Goal: Task Accomplishment & Management: Use online tool/utility

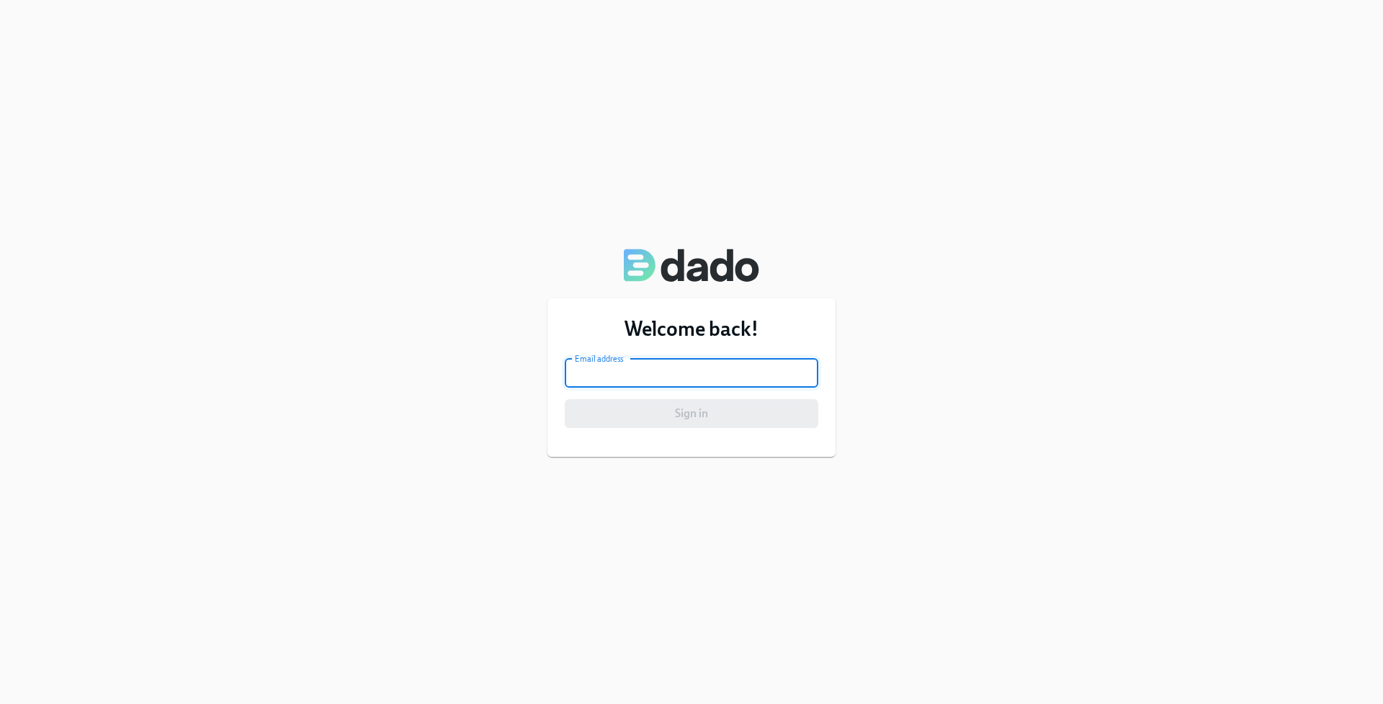
click at [635, 379] on input "email" at bounding box center [691, 373] width 253 height 29
type input "[PERSON_NAME][EMAIL_ADDRESS][PERSON_NAME][DOMAIN_NAME]"
click at [663, 383] on form "Email address [PERSON_NAME][EMAIL_ADDRESS][PERSON_NAME][DOMAIN_NAME] Email addr…" at bounding box center [691, 393] width 253 height 69
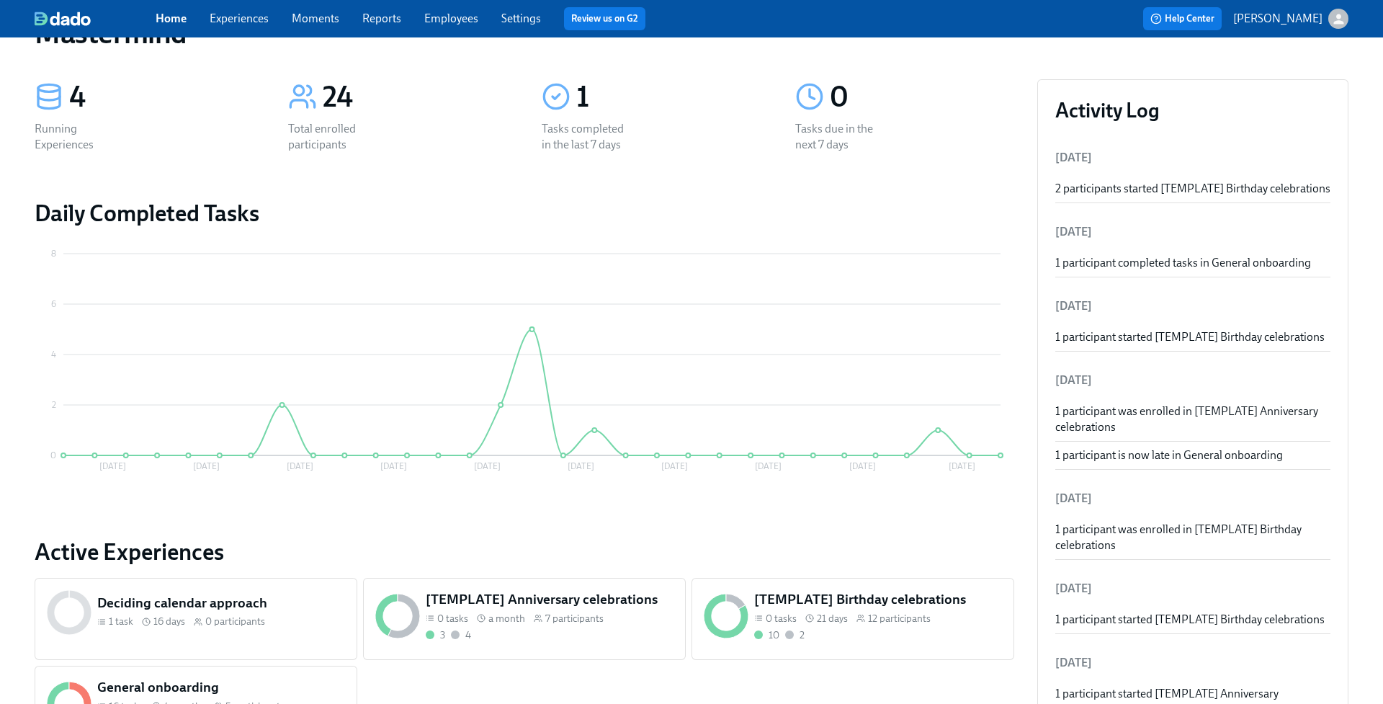
scroll to position [50, 0]
click at [232, 16] on link "Experiences" at bounding box center [239, 19] width 59 height 14
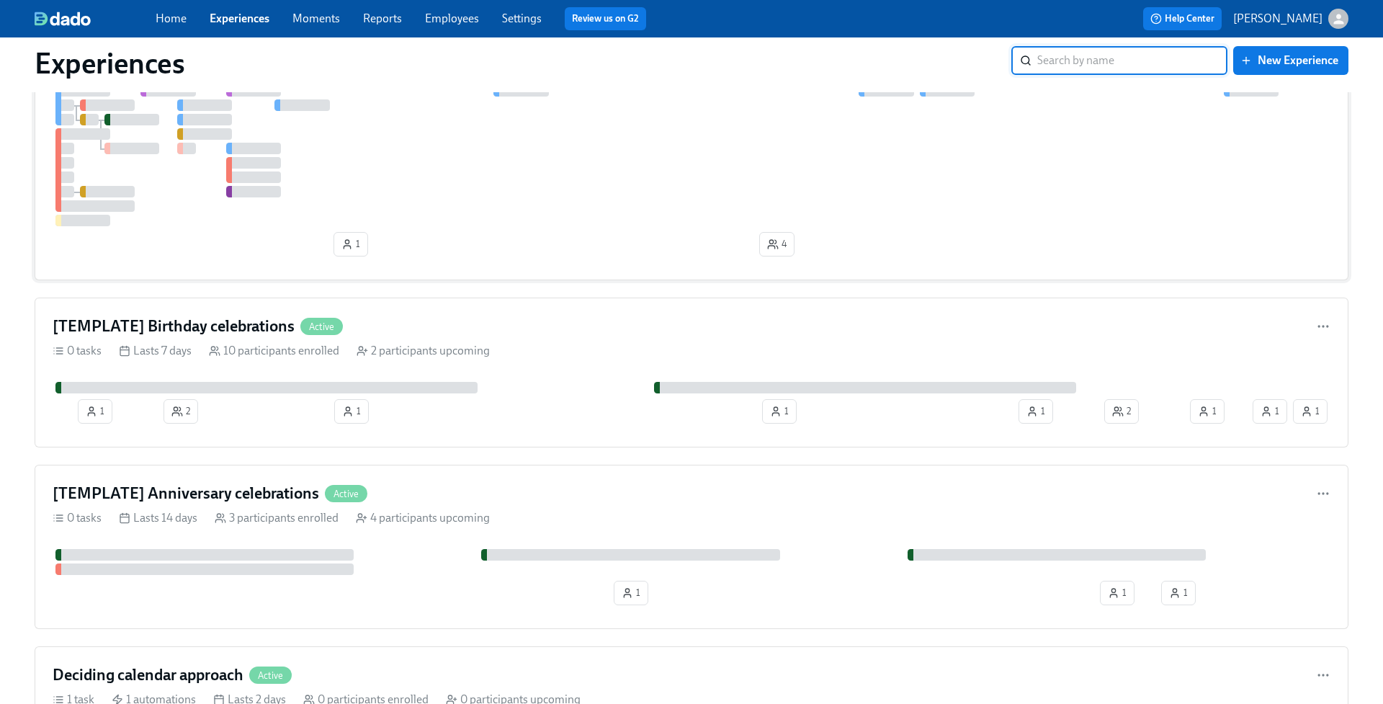
scroll to position [130, 0]
click at [608, 336] on div "[TEMPLATE] Birthday celebrations Active" at bounding box center [691, 326] width 1277 height 22
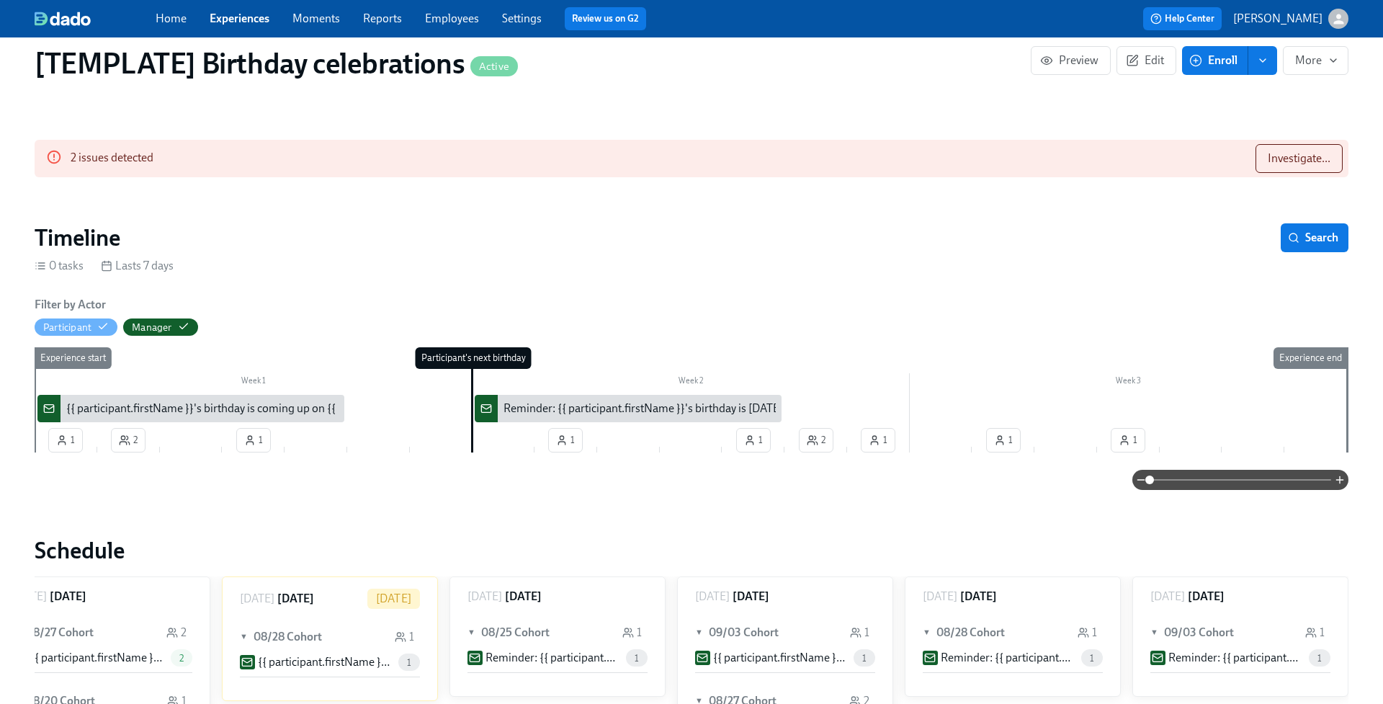
scroll to position [85, 0]
click at [1296, 150] on span "Investigate..." at bounding box center [1298, 157] width 63 height 14
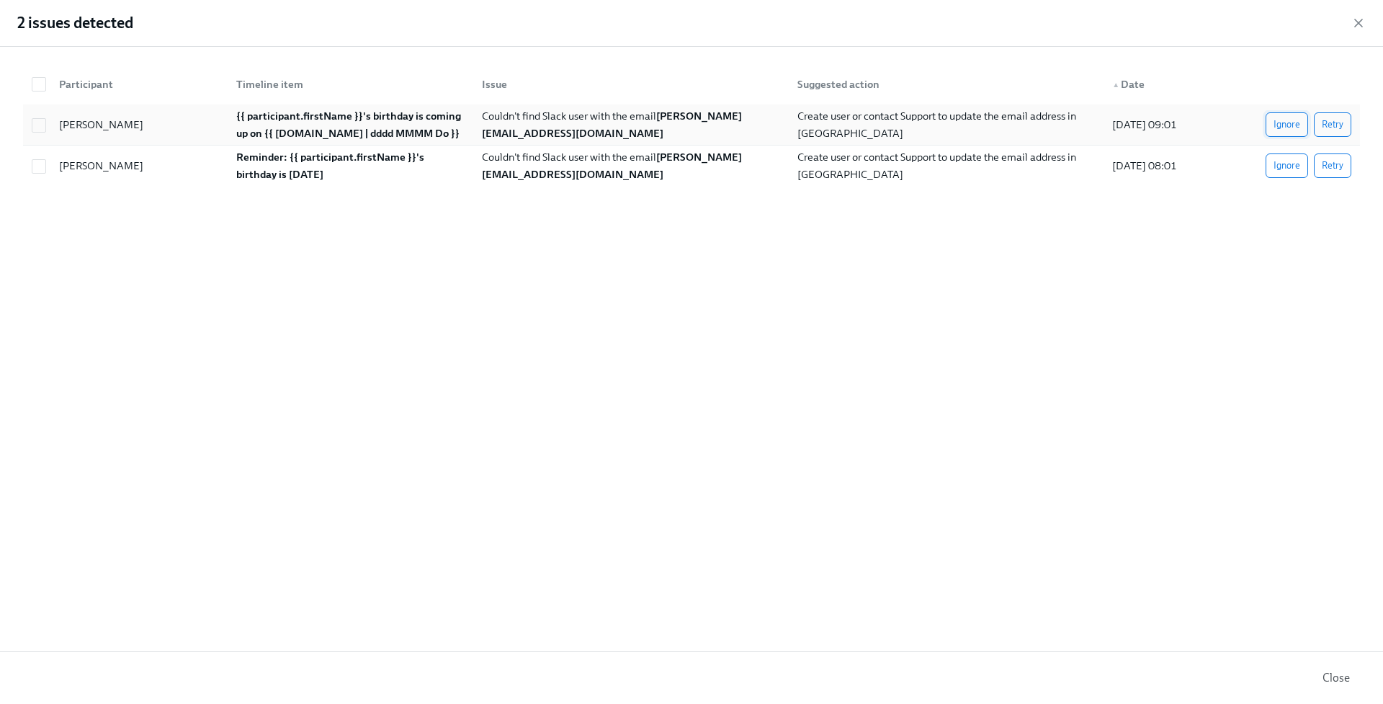
click at [1289, 127] on span "Ignore" at bounding box center [1286, 124] width 27 height 14
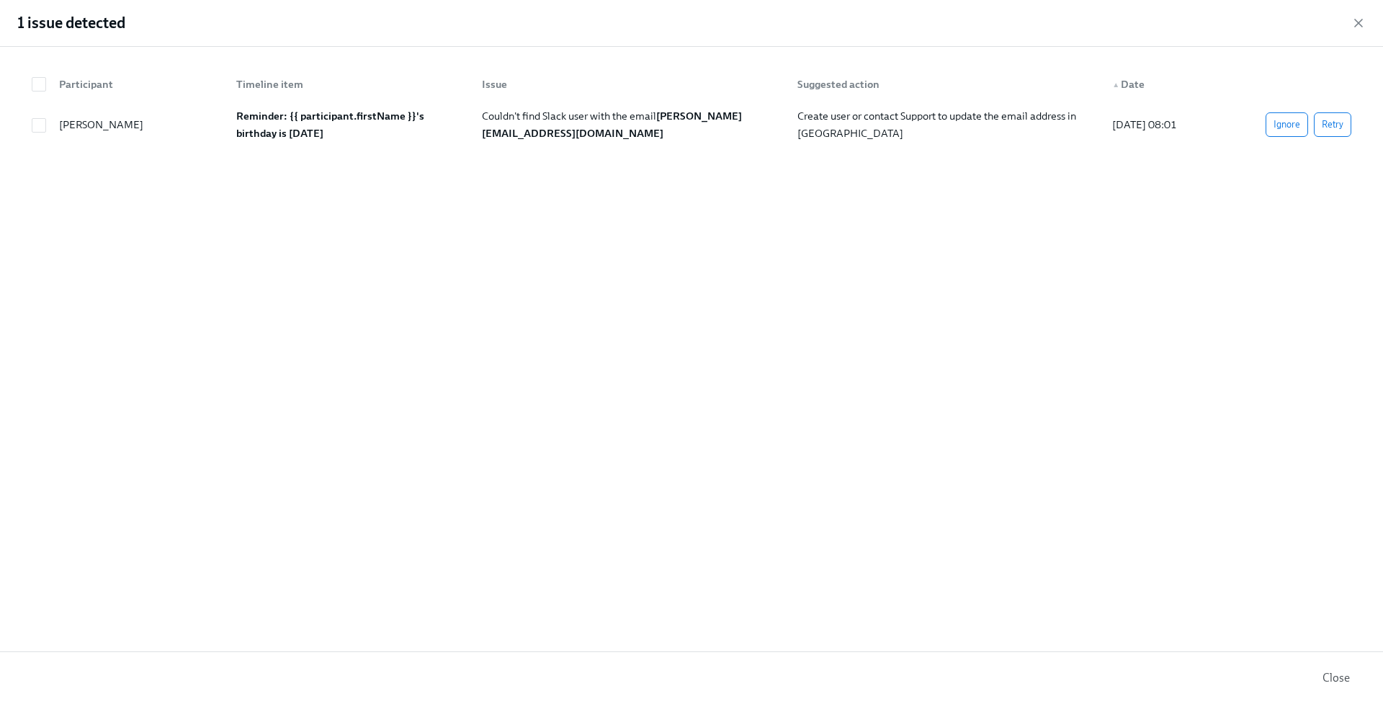
click at [1289, 127] on span "Ignore" at bounding box center [1286, 124] width 27 height 14
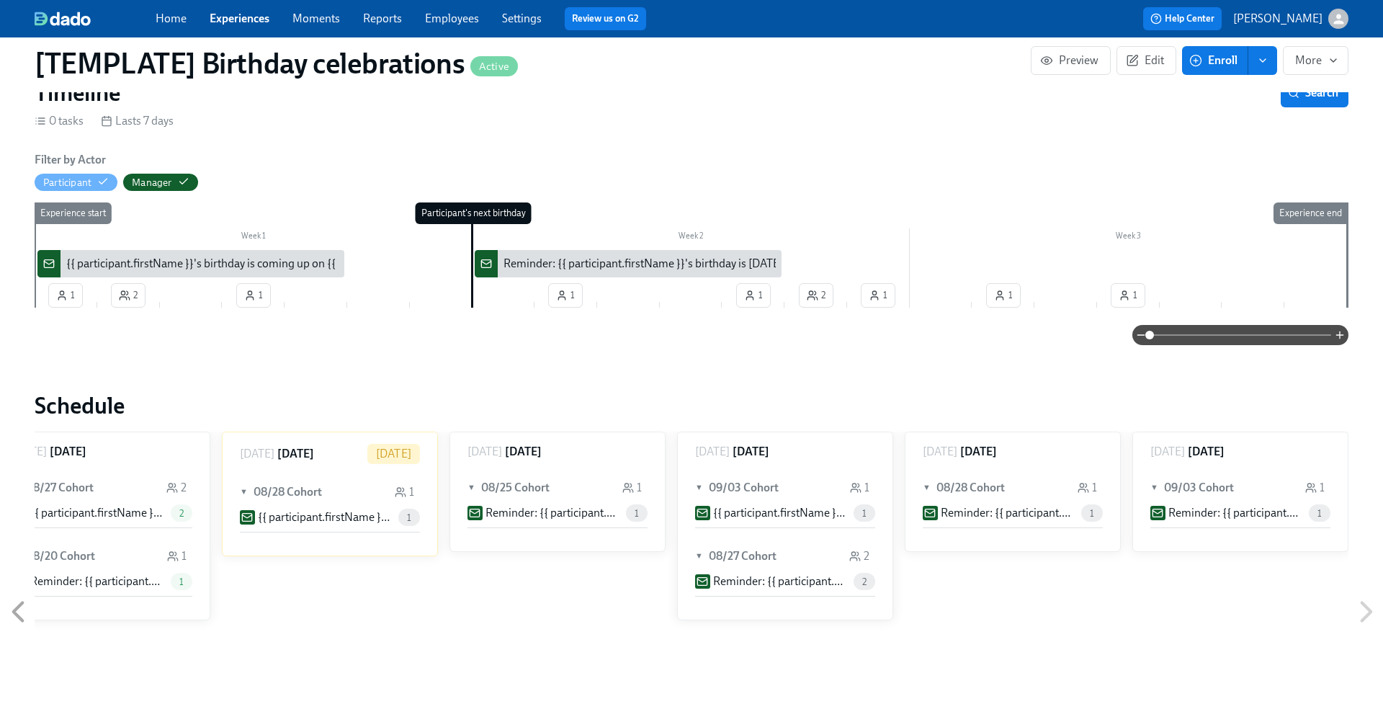
scroll to position [193, 0]
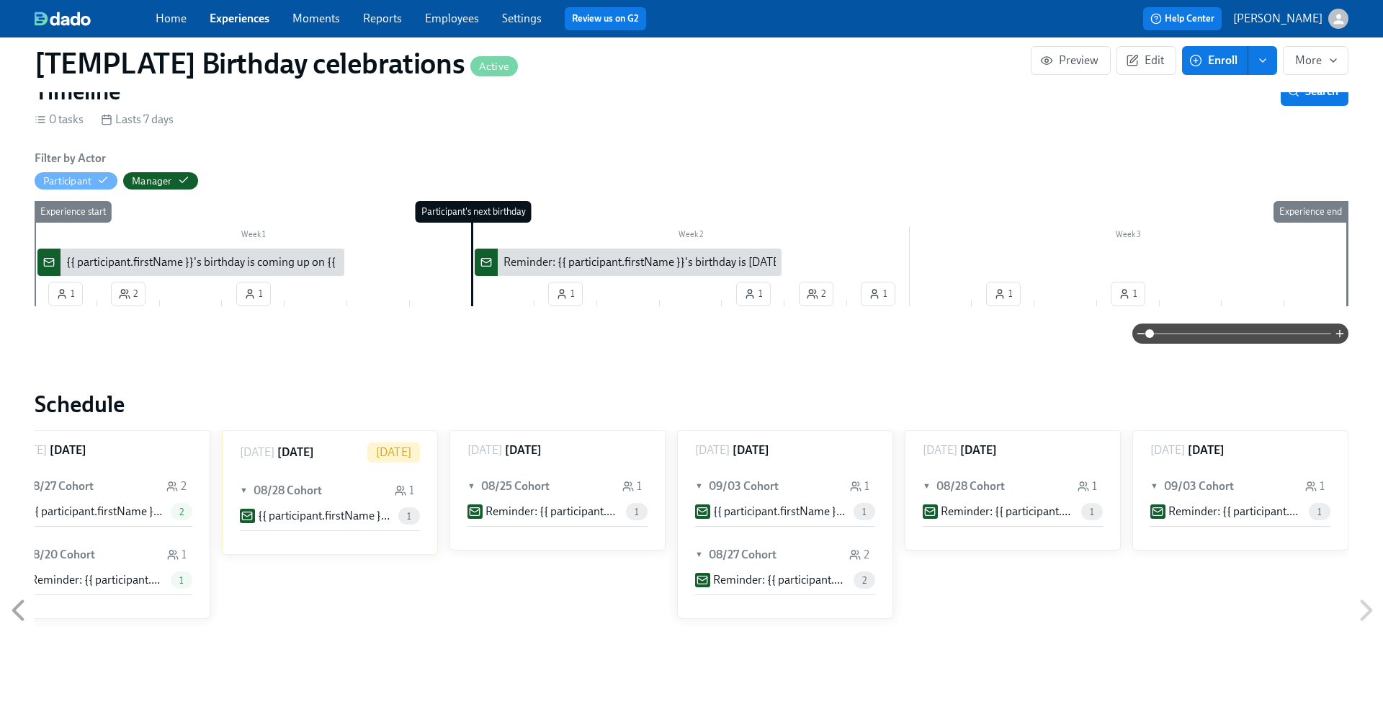
click at [520, 306] on div "Filter by Actor Participant Manager Week 1 Week 2 Week 3 1 2 1 1 1 2 1 1 1 Expe…" at bounding box center [691, 246] width 1313 height 193
click at [545, 254] on div "Reminder: {{ participant.firstName }}'s birthday is [DATE]" at bounding box center [642, 262] width 279 height 16
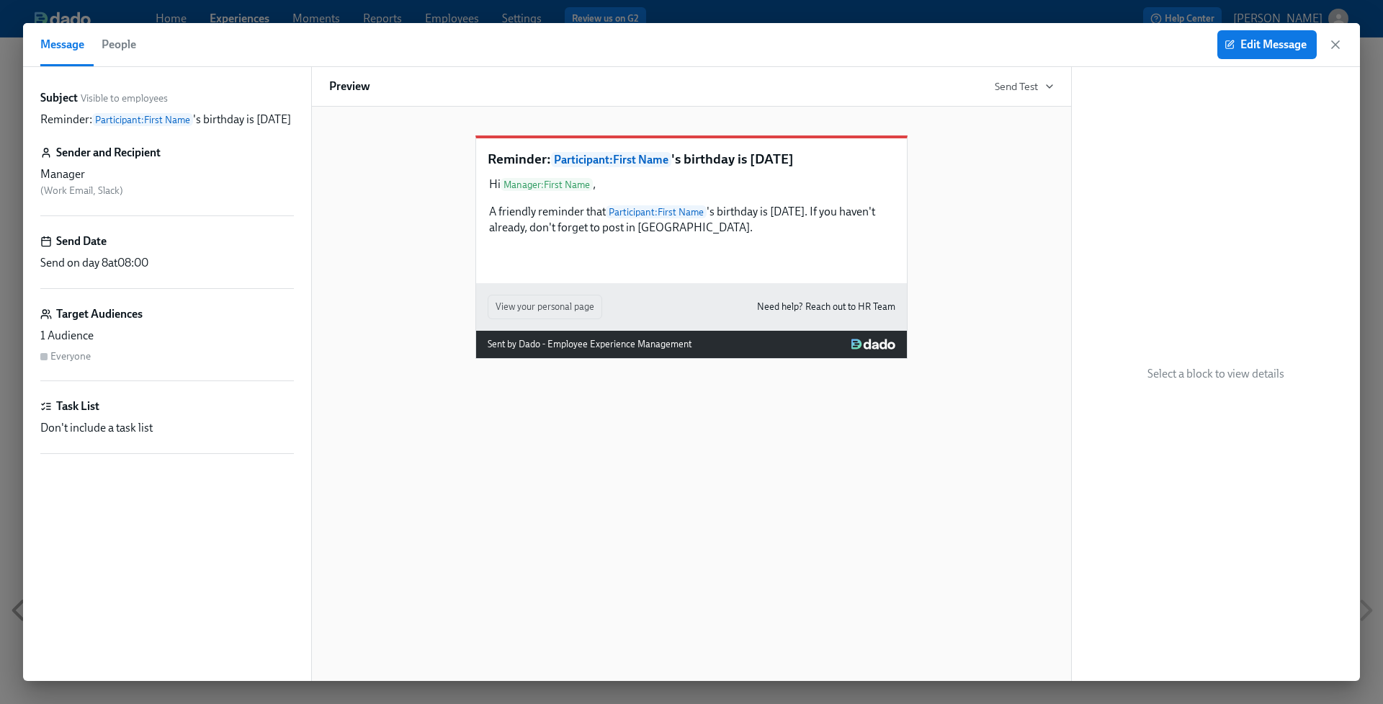
click at [64, 335] on div "1 Audience" at bounding box center [166, 336] width 253 height 16
click at [77, 308] on h6 "Target Audiences" at bounding box center [99, 314] width 86 height 16
click at [1332, 43] on icon "button" at bounding box center [1335, 44] width 14 height 14
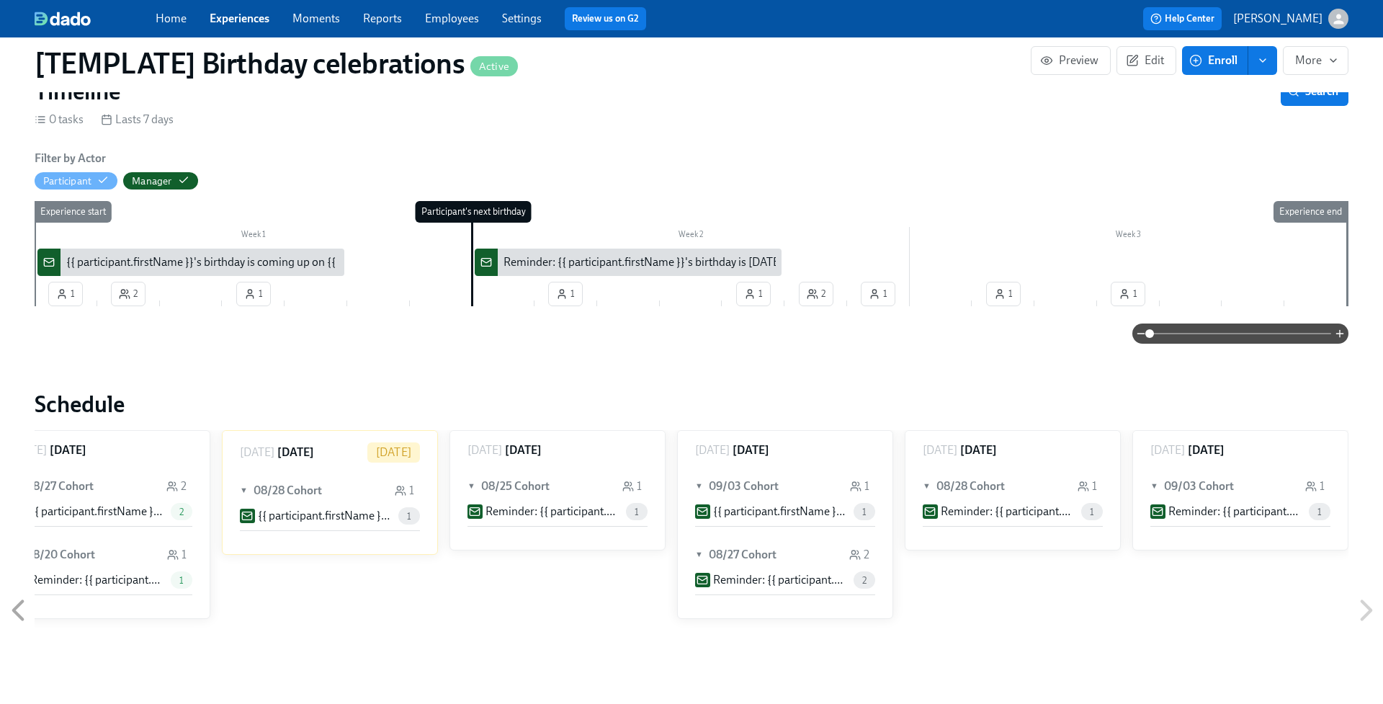
click at [562, 472] on div "▼ 08/25 Cohort 1" at bounding box center [557, 485] width 180 height 33
click at [562, 472] on div "► 08/25 Cohort 1" at bounding box center [557, 485] width 180 height 33
click at [629, 506] on span "1" at bounding box center [637, 511] width 22 height 11
click at [862, 506] on span "1" at bounding box center [864, 511] width 22 height 11
click at [864, 575] on span "2" at bounding box center [864, 580] width 22 height 11
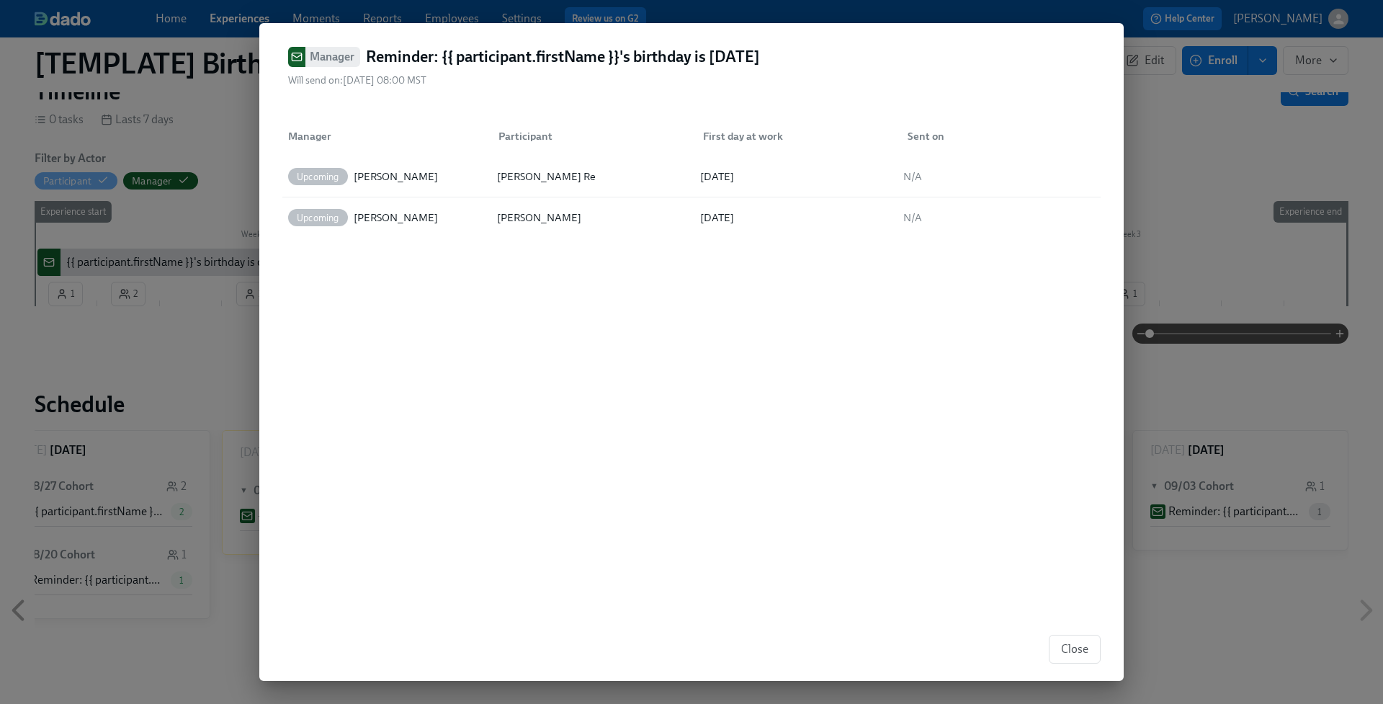
drag, startPoint x: 1243, startPoint y: 378, endPoint x: 334, endPoint y: 512, distance: 918.6
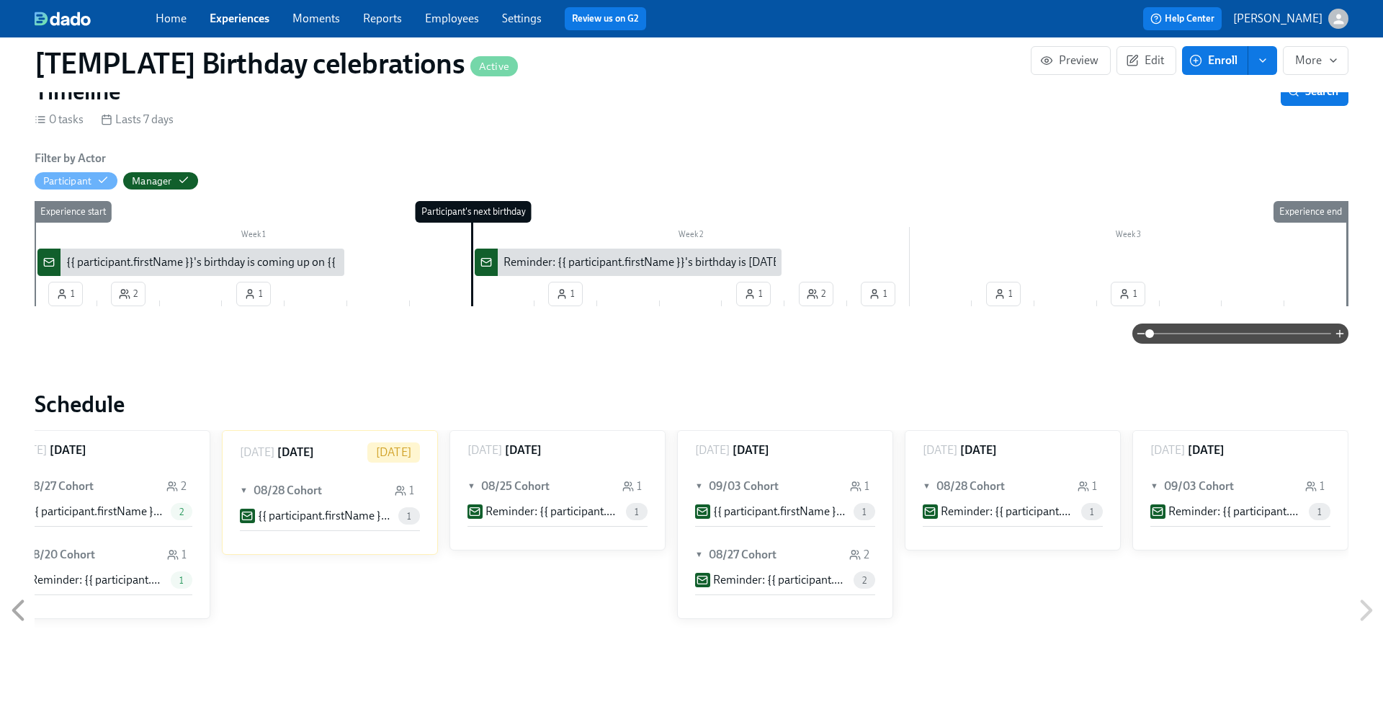
click at [410, 511] on span "1" at bounding box center [409, 516] width 22 height 11
click at [180, 506] on span "2" at bounding box center [182, 511] width 22 height 11
click at [179, 575] on span "1" at bounding box center [182, 580] width 22 height 11
click at [454, 22] on link "Employees" at bounding box center [452, 19] width 54 height 14
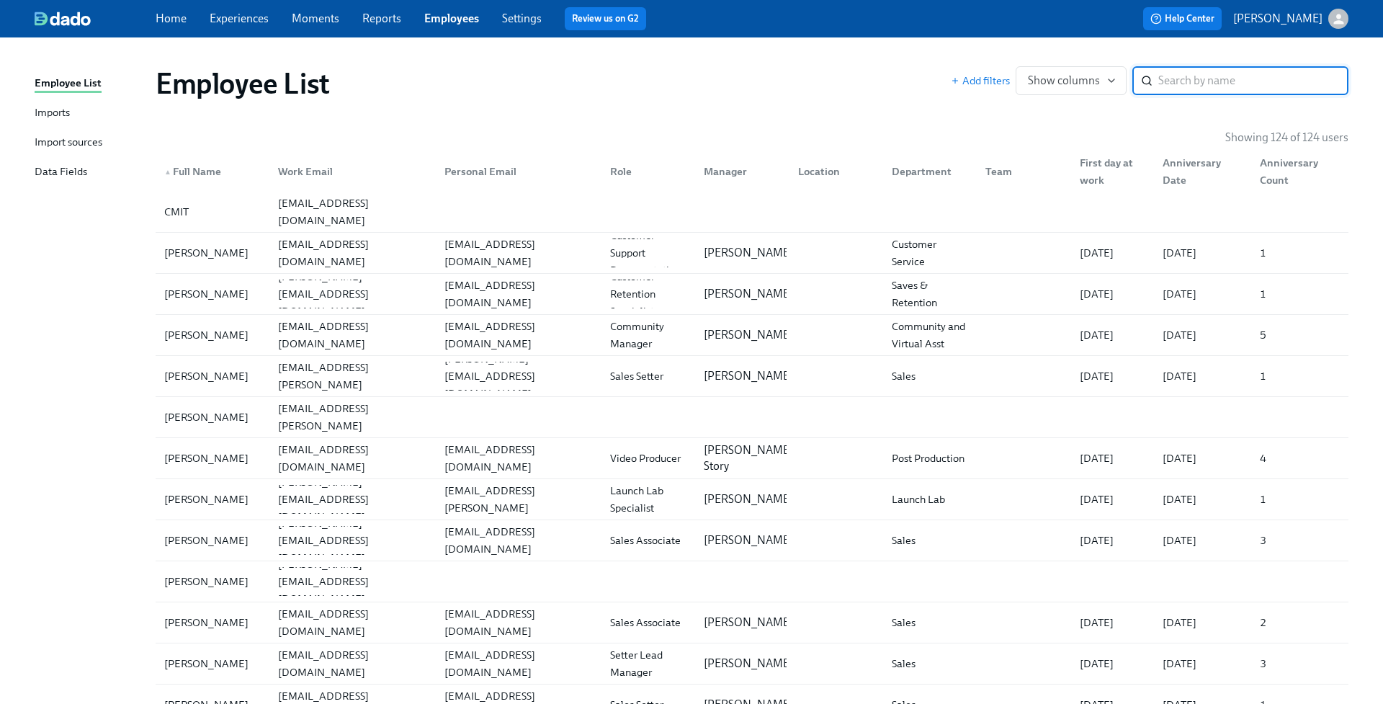
click at [85, 142] on div "Import sources" at bounding box center [69, 143] width 68 height 18
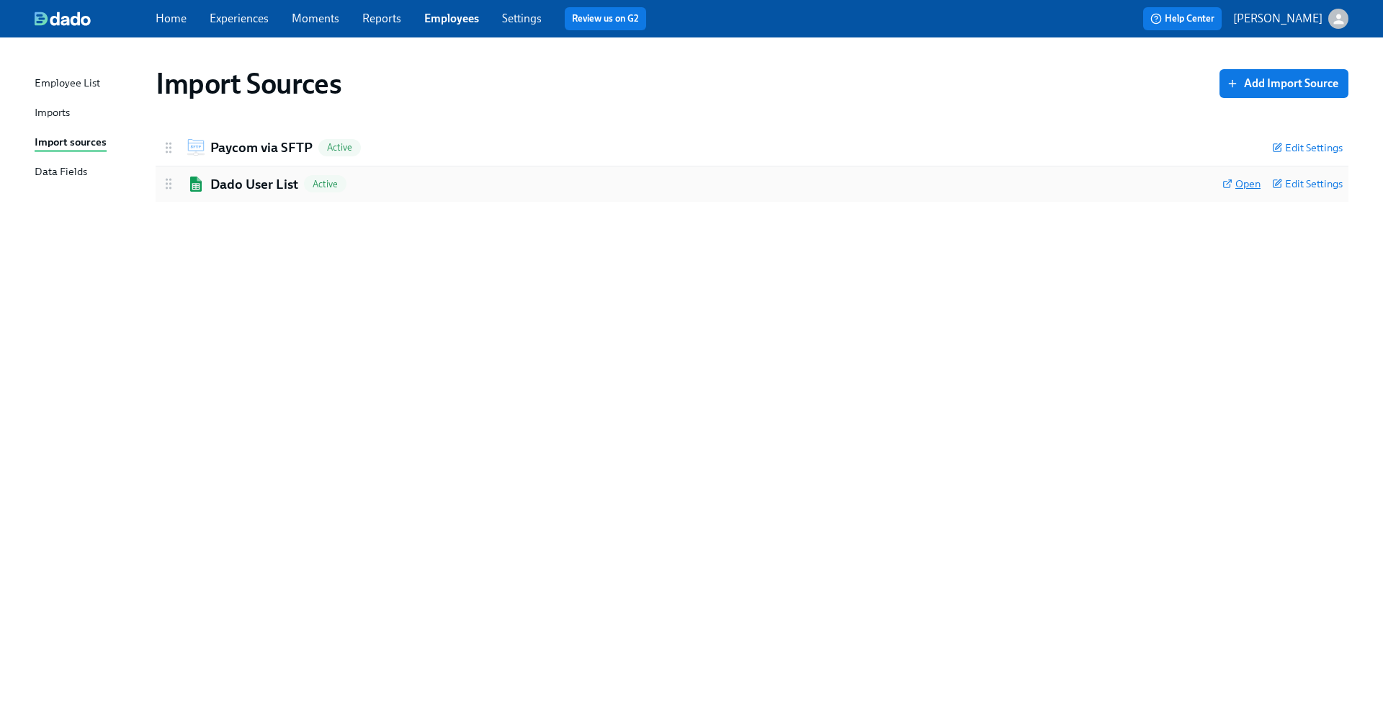
click at [1252, 179] on span "Open" at bounding box center [1241, 183] width 38 height 14
